Goal: Find specific page/section: Find specific page/section

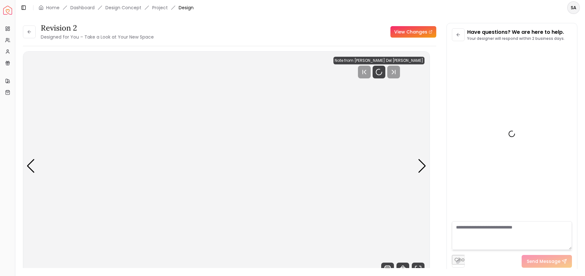
scroll to position [1197, 0]
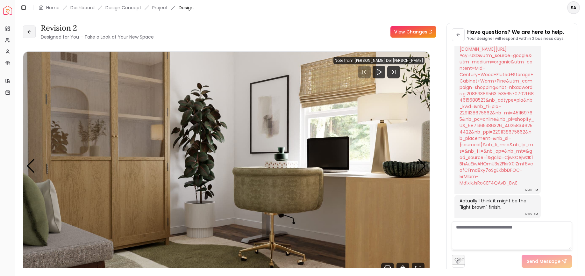
click at [28, 35] on button at bounding box center [29, 31] width 13 height 13
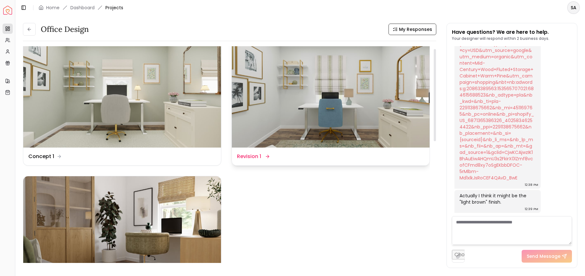
scroll to position [17, 0]
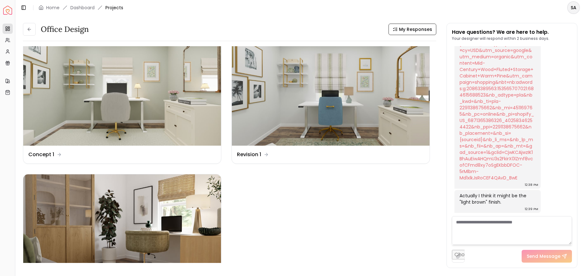
click at [29, 36] on div "Office Design My Responses Office Design My Responses Design Name Concept 1 Des…" at bounding box center [229, 145] width 413 height 245
click at [32, 31] on button at bounding box center [29, 29] width 13 height 13
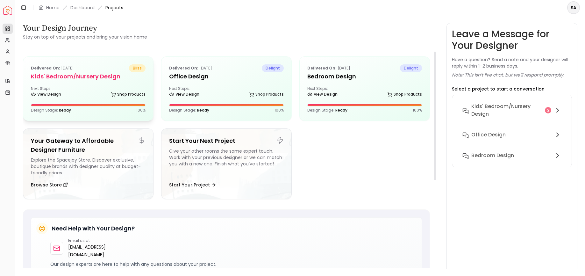
click at [99, 86] on div "Next Steps: View Design Shop Products" at bounding box center [88, 92] width 115 height 13
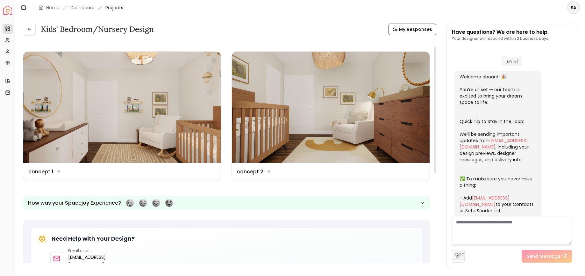
scroll to position [284, 0]
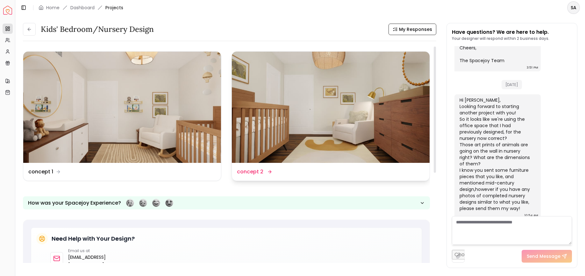
click at [384, 131] on img at bounding box center [331, 107] width 198 height 111
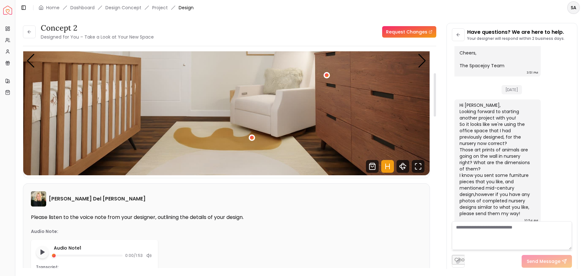
scroll to position [109, 0]
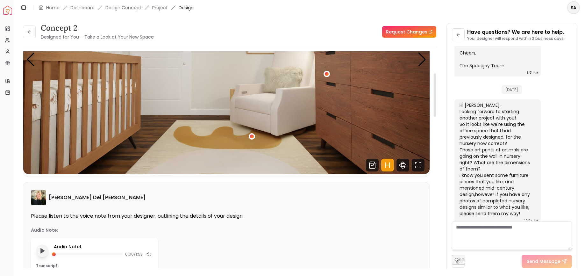
click at [42, 253] on icon "Play audio note" at bounding box center [42, 251] width 6 height 6
click at [254, 136] on div "1 / 5" at bounding box center [252, 136] width 5 height 5
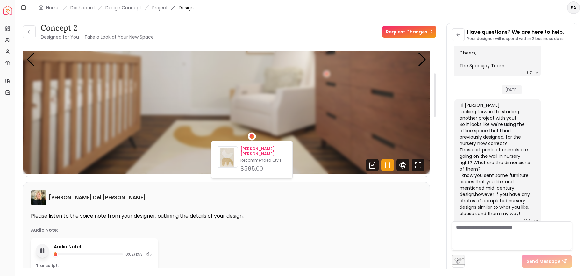
click at [259, 156] on p "[PERSON_NAME] [PERSON_NAME] Handmade Rug 5' x 7'6"" at bounding box center [264, 151] width 47 height 10
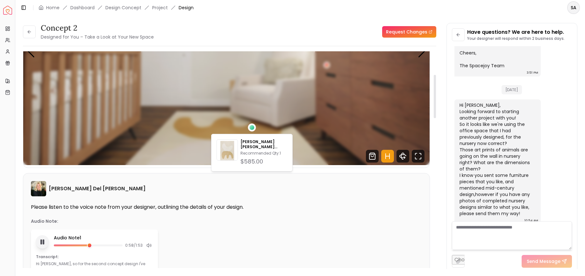
scroll to position [119, 0]
